Goal: Find specific page/section: Find specific page/section

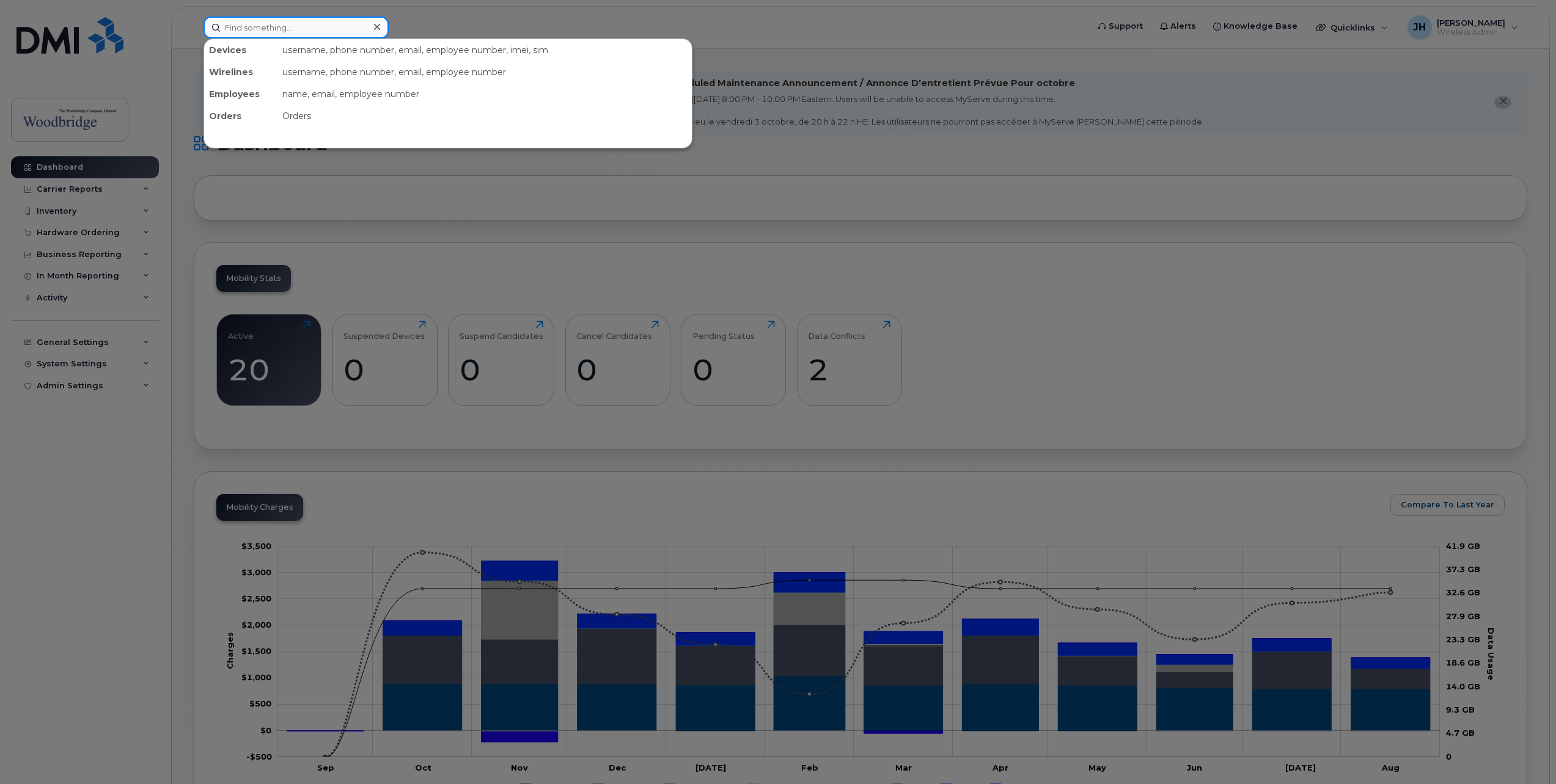
click at [233, 30] on input at bounding box center [295, 27] width 185 height 22
click at [309, 27] on input "[PHONE_NUMBER]" at bounding box center [295, 27] width 185 height 22
type input "[PHONE_NUMBER]"
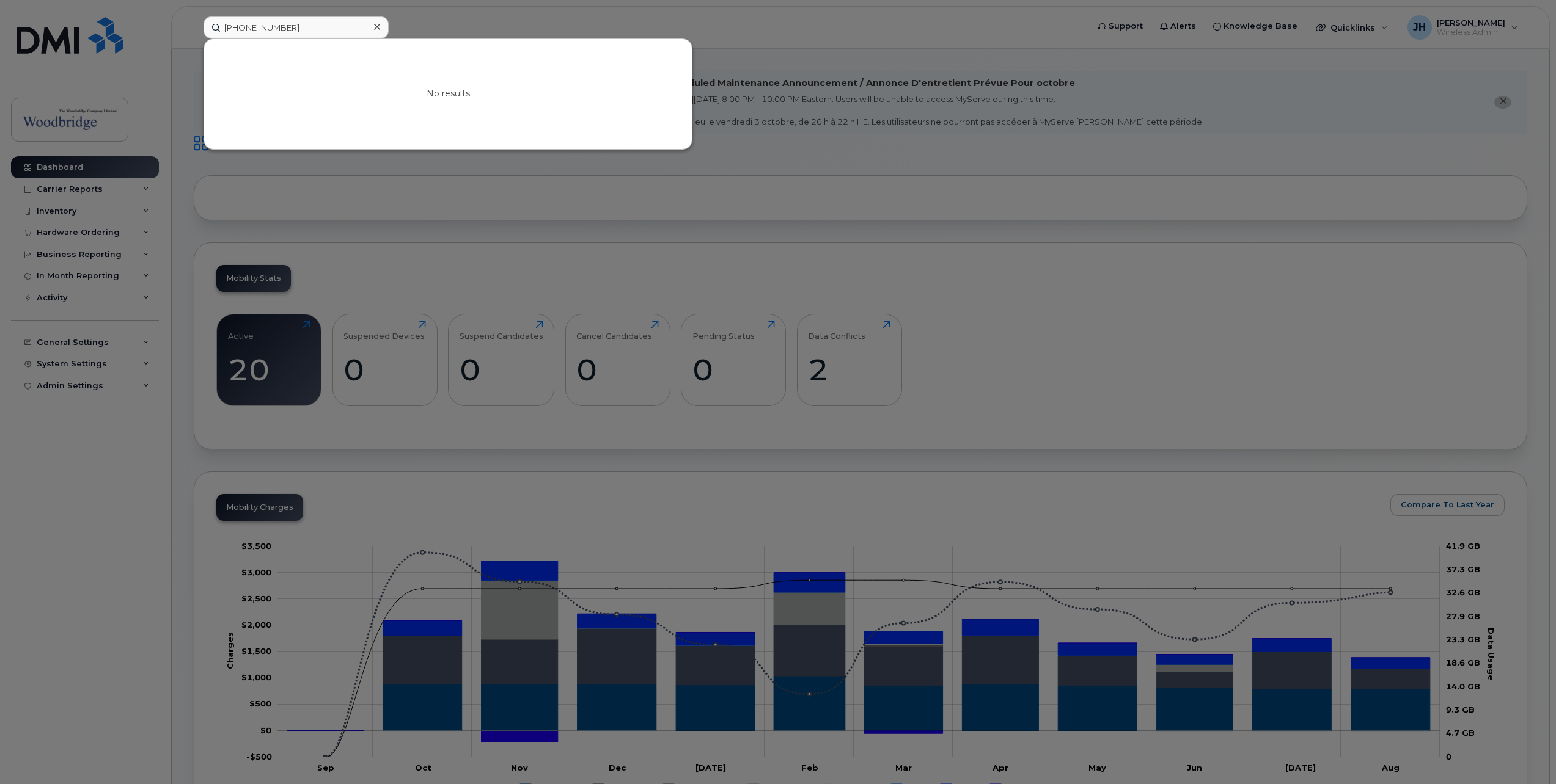
click at [1080, 20] on div at bounding box center [778, 392] width 1556 height 784
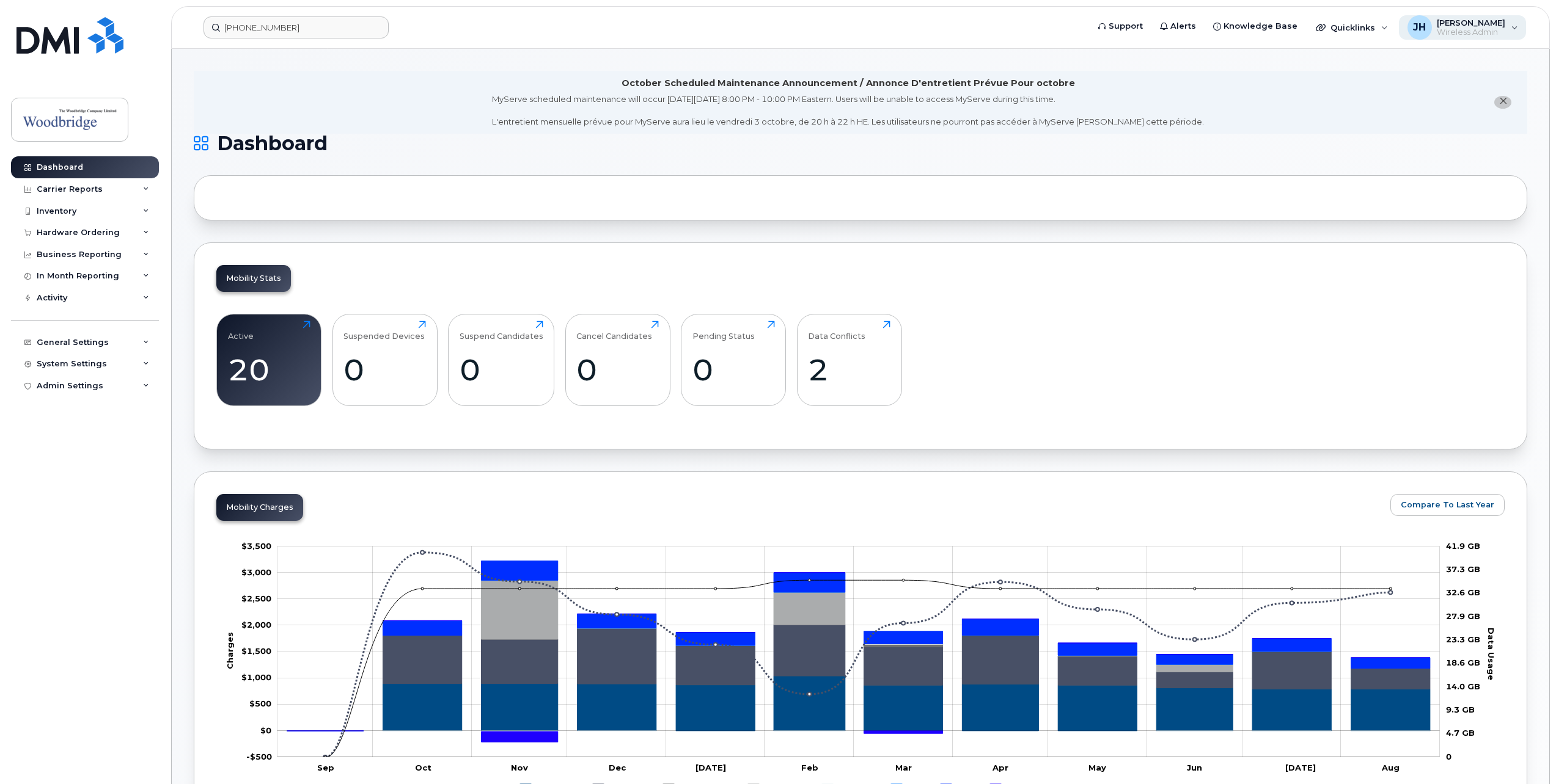
click at [1495, 26] on span "[PERSON_NAME]" at bounding box center [1470, 22] width 68 height 10
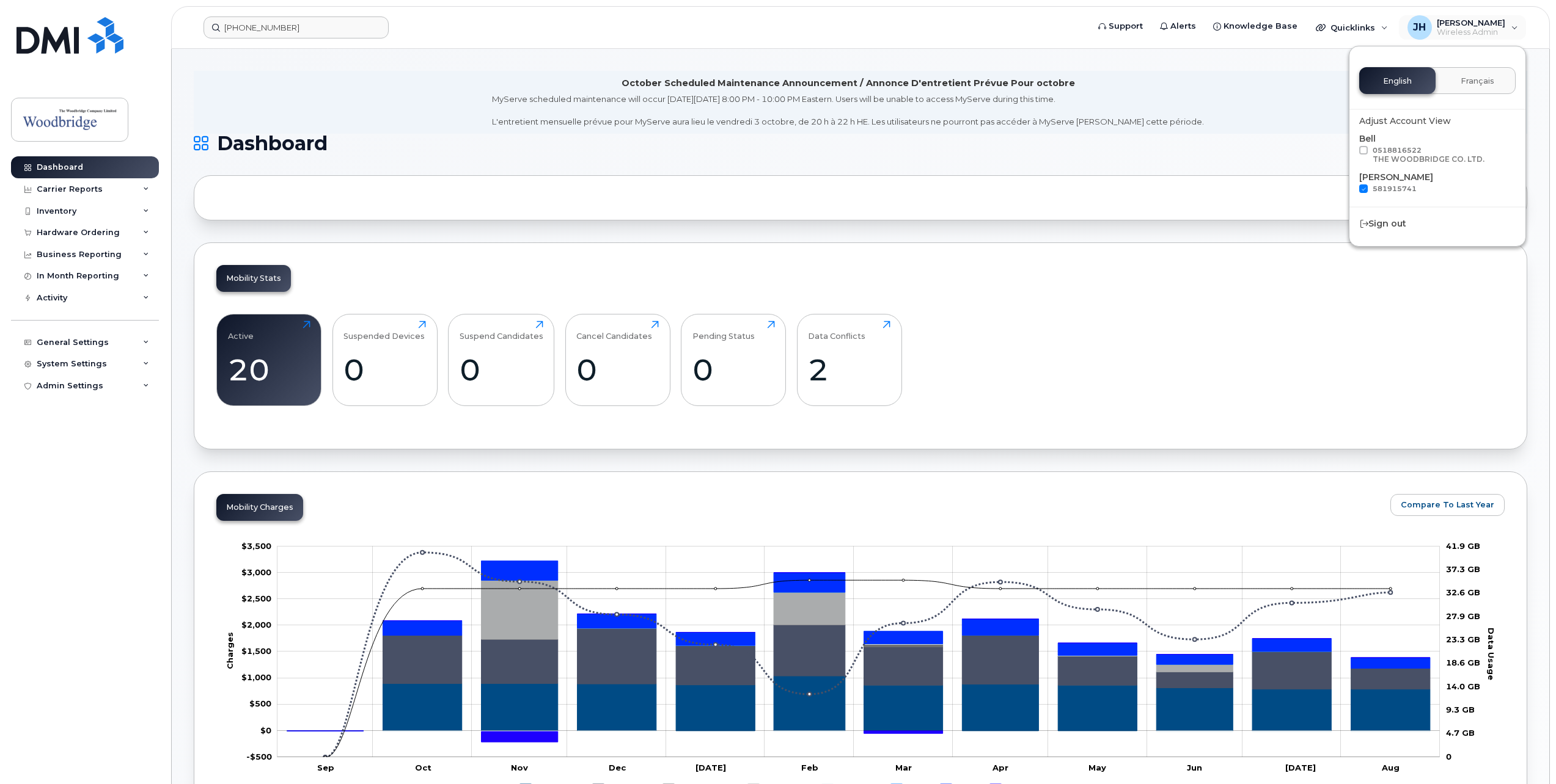
click at [1366, 150] on span at bounding box center [1363, 151] width 9 height 9
click at [1350, 150] on input "0518816522 THE WOODBRIDGE CO. LTD." at bounding box center [1347, 149] width 6 height 6
checkbox input "true"
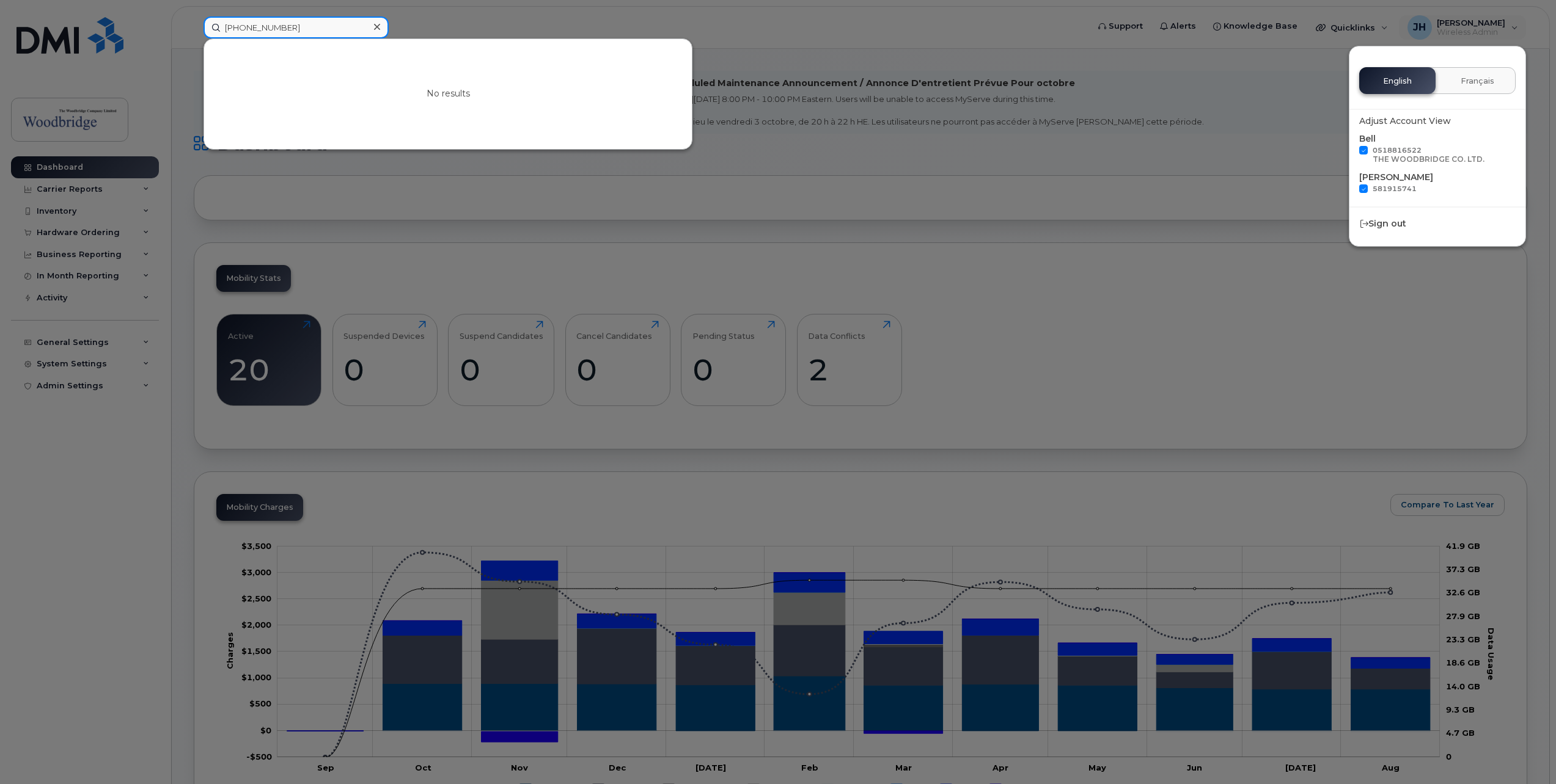
click at [363, 37] on input "[PHONE_NUMBER]" at bounding box center [295, 27] width 185 height 22
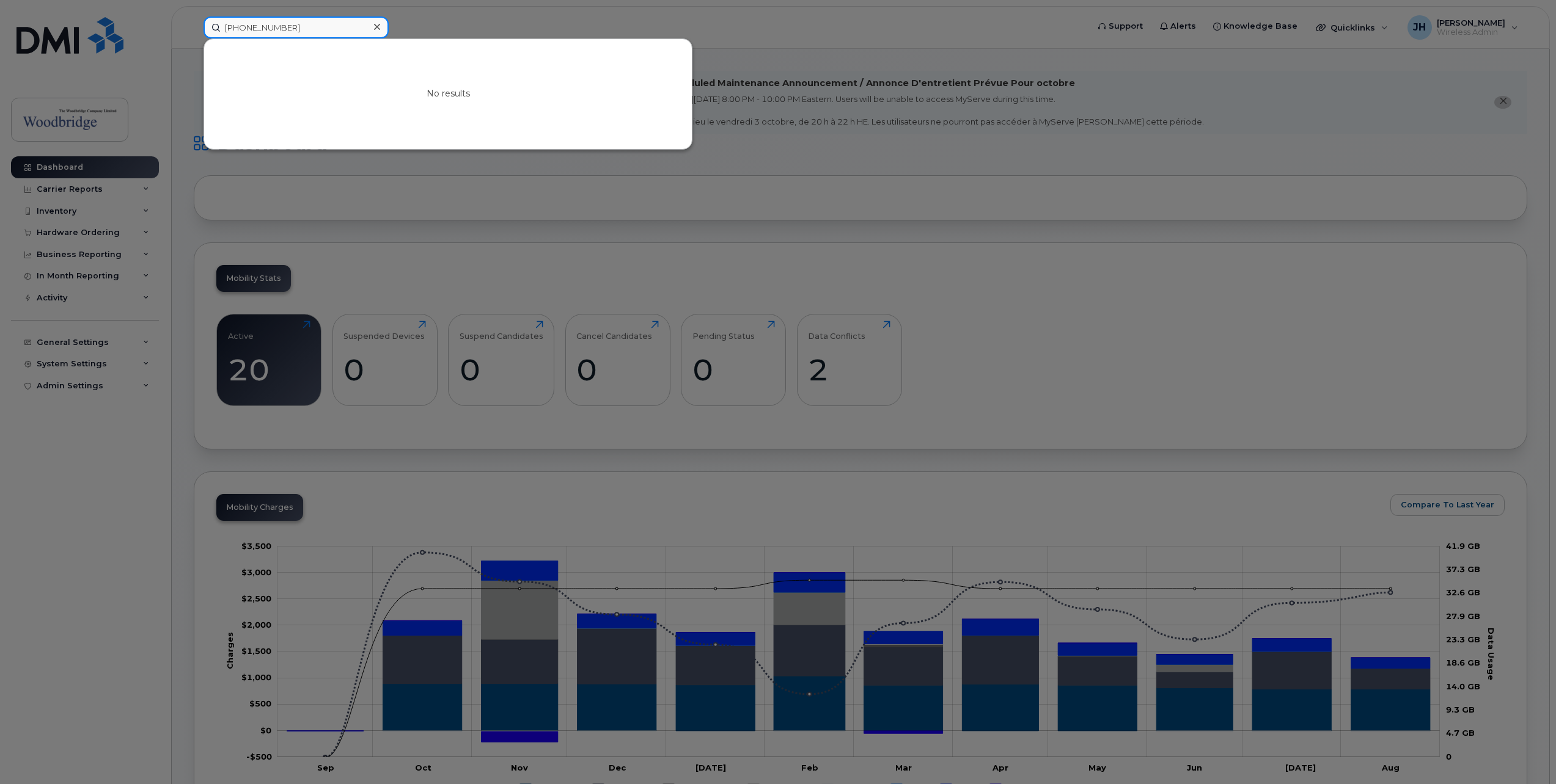
drag, startPoint x: 337, startPoint y: 28, endPoint x: 220, endPoint y: 28, distance: 117.0
click at [220, 28] on input "[PHONE_NUMBER]" at bounding box center [295, 27] width 185 height 22
click at [463, 20] on div at bounding box center [778, 392] width 1556 height 784
click at [283, 33] on input "[PHONE_NUMBER]" at bounding box center [295, 27] width 185 height 22
click at [307, 28] on input "[PHONE_NUMBER]" at bounding box center [295, 27] width 185 height 22
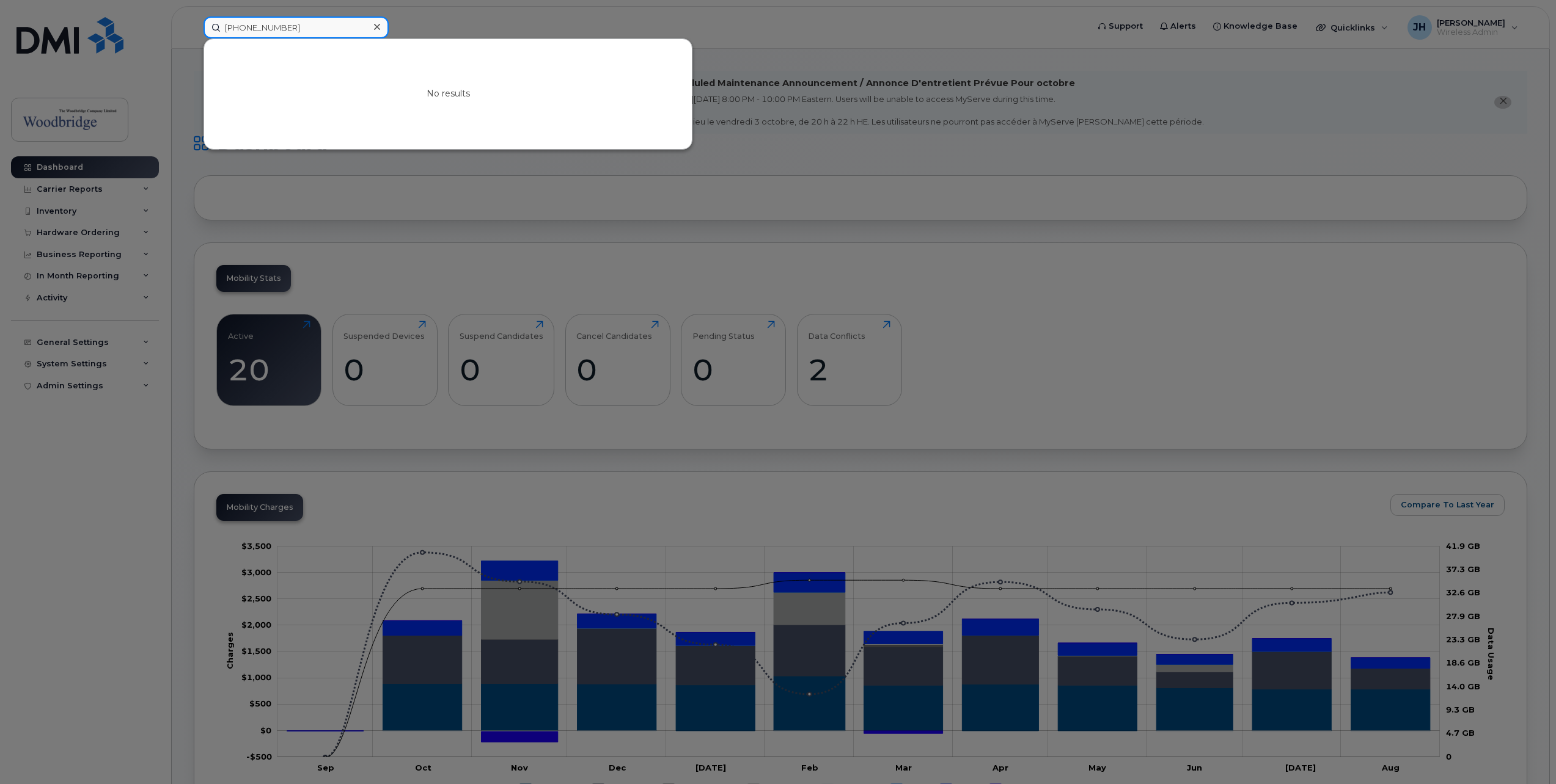
click at [223, 25] on input "[PHONE_NUMBER]" at bounding box center [295, 27] width 185 height 22
click at [776, 13] on div at bounding box center [778, 392] width 1556 height 784
